Goal: Find specific page/section: Find specific page/section

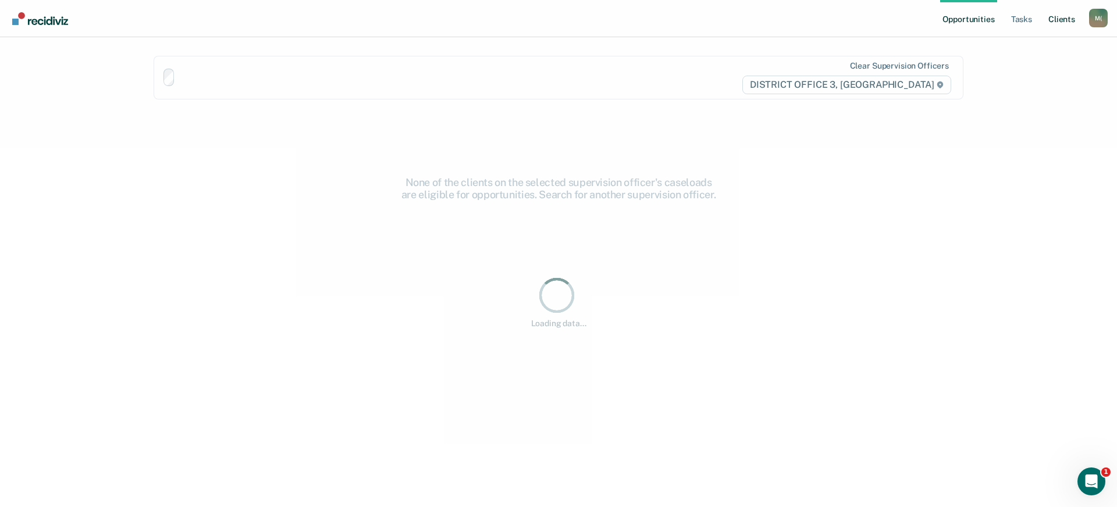
click at [1062, 24] on link "Client s" at bounding box center [1061, 18] width 31 height 37
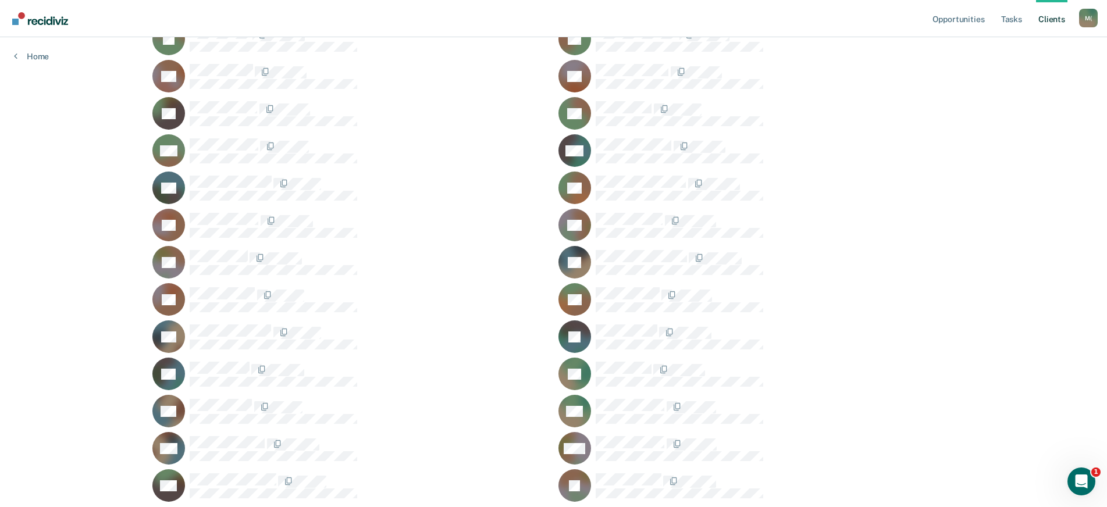
scroll to position [1455, 0]
